Goal: Use online tool/utility: Utilize a website feature to perform a specific function

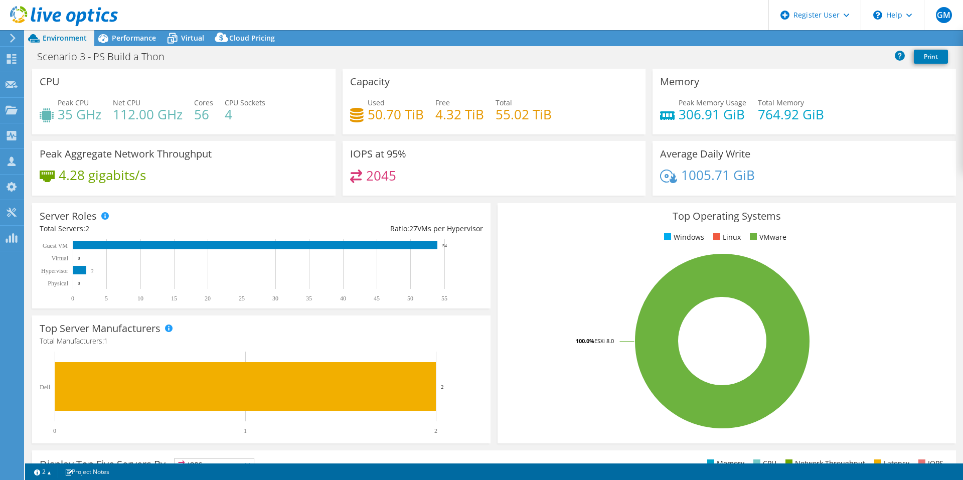
select select "USD"
drag, startPoint x: 93, startPoint y: 270, endPoint x: 75, endPoint y: 270, distance: 18.1
click at [75, 270] on icon "0 5 10 15 20 25 30 35 40 45 50 55 Physical Hypervisor Virtual Guest VM 0 2 0 54" at bounding box center [257, 270] width 434 height 63
drag, startPoint x: 424, startPoint y: 116, endPoint x: 360, endPoint y: 115, distance: 64.7
click at [360, 115] on div "Used 50.70 TiB Free 4.32 TiB Total 55.02 TiB" at bounding box center [494, 113] width 288 height 33
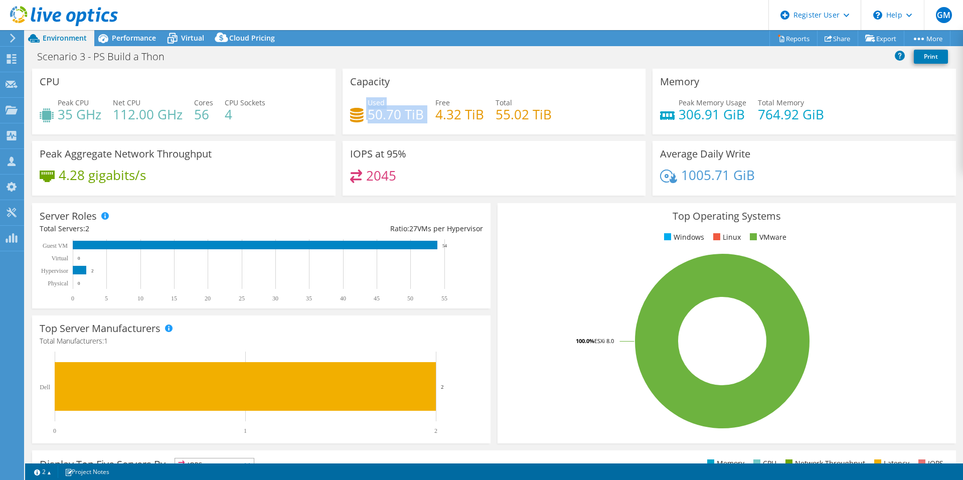
drag, startPoint x: 360, startPoint y: 115, endPoint x: 393, endPoint y: 121, distance: 33.6
click at [393, 120] on h4 "50.70 TiB" at bounding box center [396, 114] width 56 height 11
drag, startPoint x: 439, startPoint y: 115, endPoint x: 456, endPoint y: 115, distance: 17.6
click at [456, 115] on h4 "4.32 TiB" at bounding box center [459, 114] width 49 height 11
click at [458, 115] on h4 "4.32 TiB" at bounding box center [459, 114] width 49 height 11
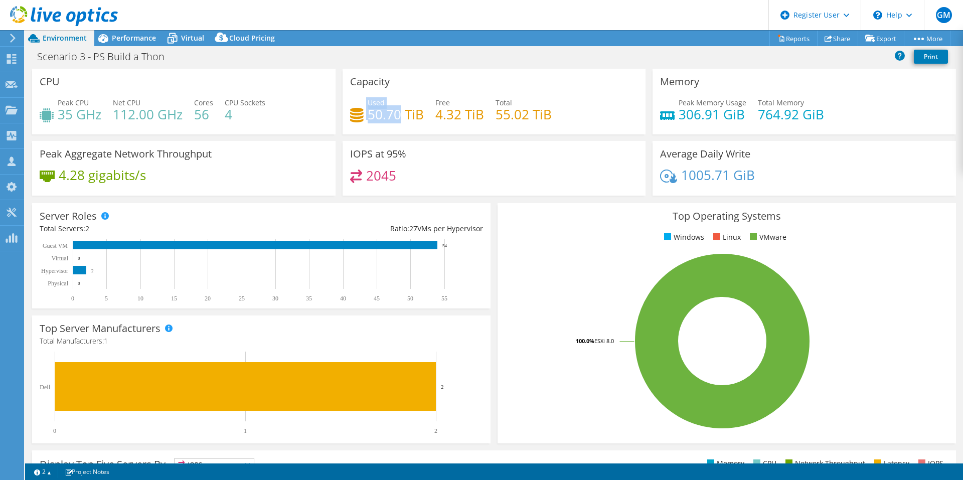
drag, startPoint x: 395, startPoint y: 114, endPoint x: 348, endPoint y: 111, distance: 47.3
click at [350, 111] on div "Used 50.70 TiB" at bounding box center [387, 108] width 74 height 23
drag, startPoint x: 348, startPoint y: 111, endPoint x: 371, endPoint y: 116, distance: 23.7
click at [371, 116] on h4 "50.70 TiB" at bounding box center [396, 114] width 56 height 11
